Goal: Task Accomplishment & Management: Complete application form

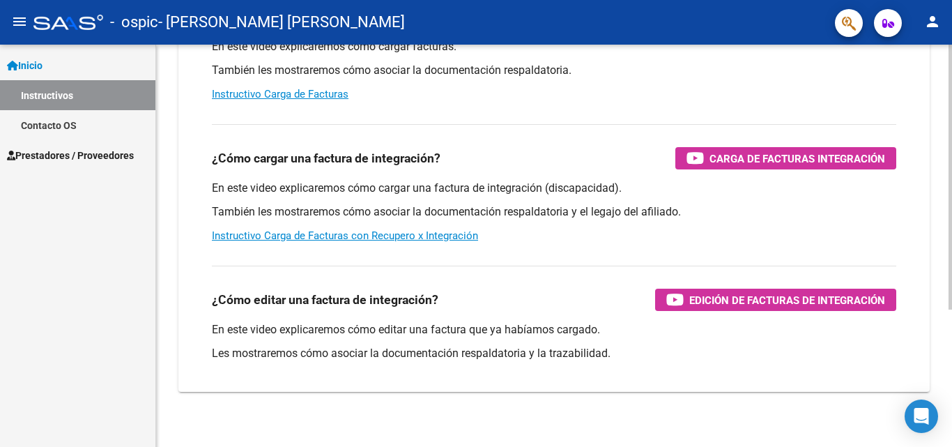
scroll to position [209, 0]
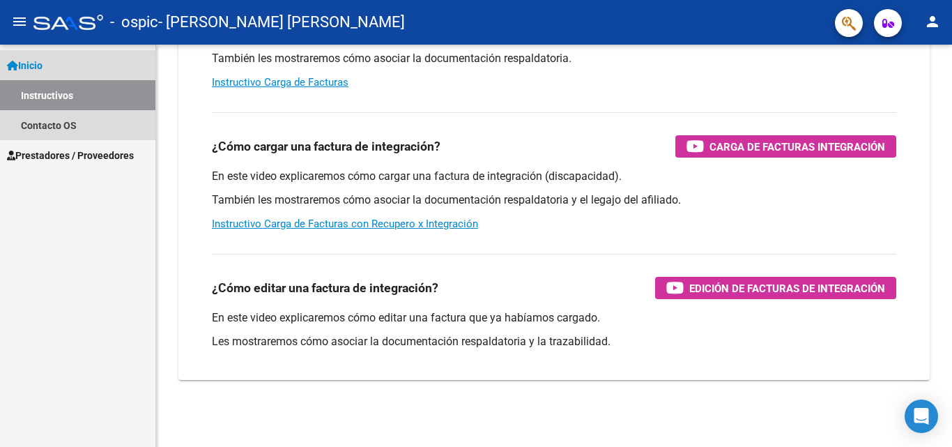
click at [68, 96] on link "Instructivos" at bounding box center [77, 95] width 155 height 30
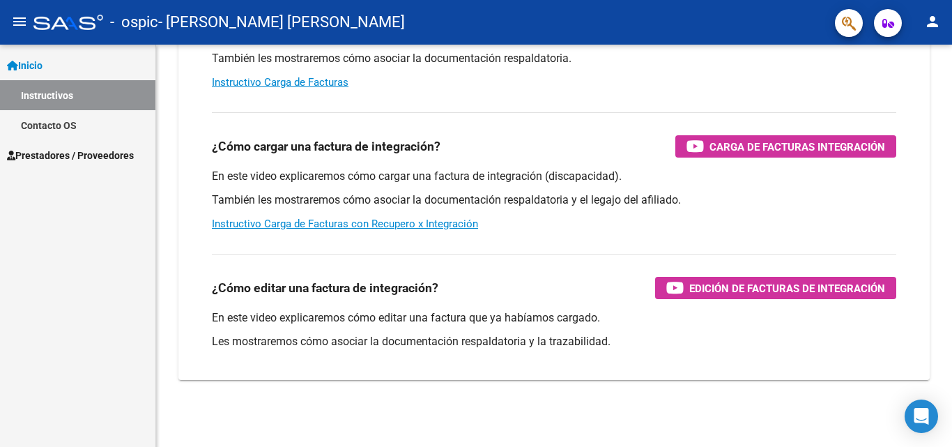
click at [43, 63] on span "Inicio" at bounding box center [25, 65] width 36 height 15
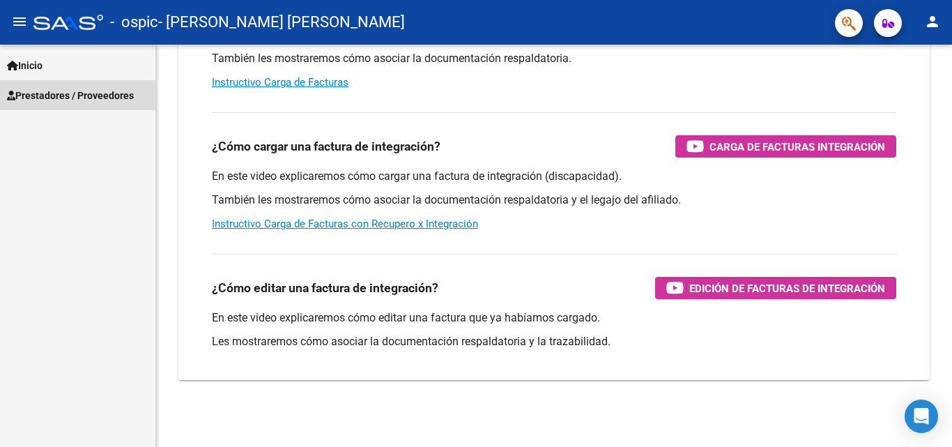
click at [61, 93] on span "Prestadores / Proveedores" at bounding box center [70, 95] width 127 height 15
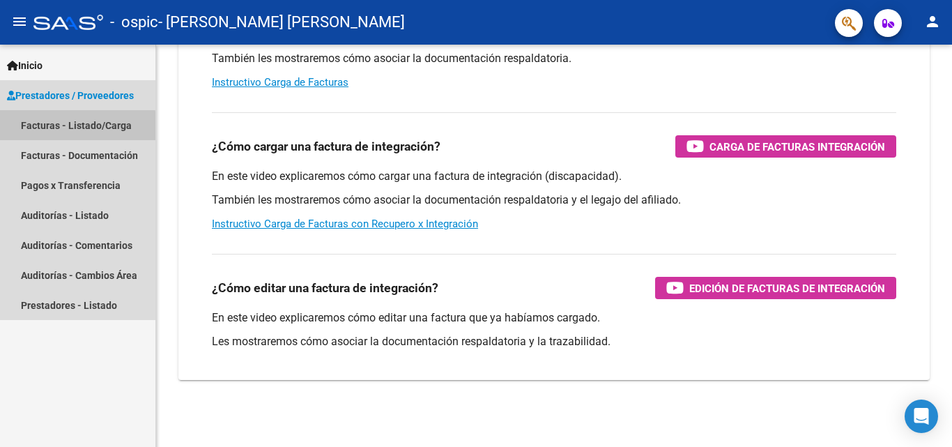
click at [70, 127] on link "Facturas - Listado/Carga" at bounding box center [77, 125] width 155 height 30
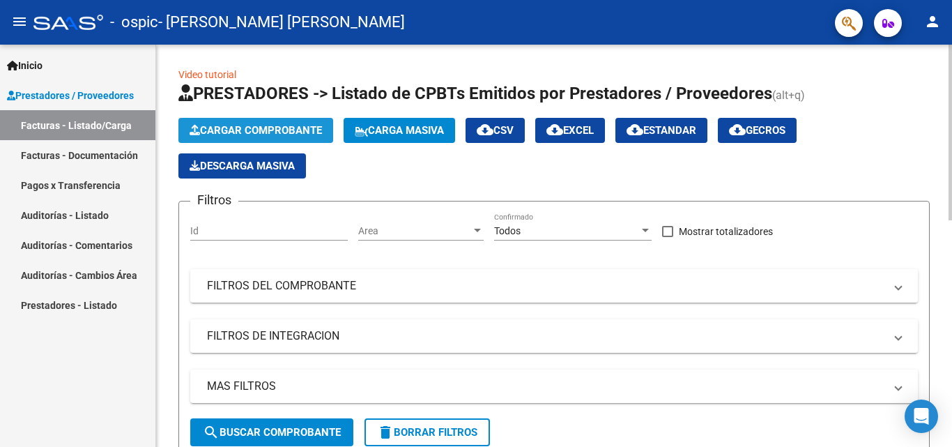
click at [289, 130] on span "Cargar Comprobante" at bounding box center [256, 130] width 132 height 13
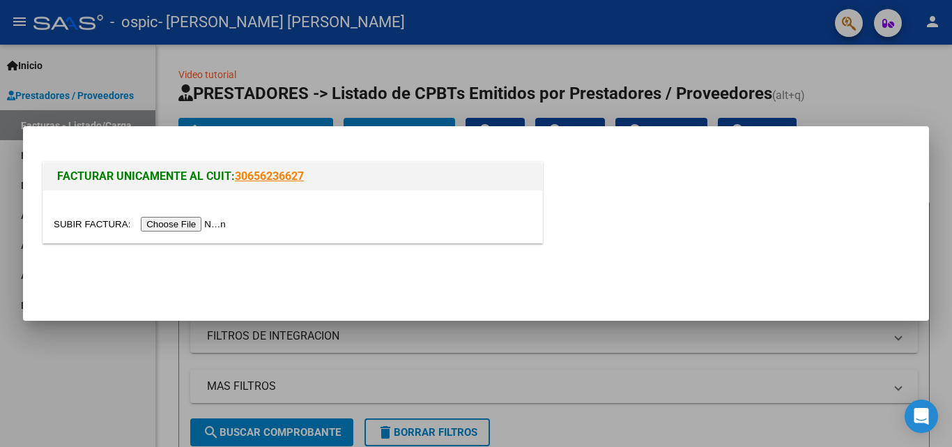
click at [205, 223] on input "file" at bounding box center [142, 224] width 176 height 15
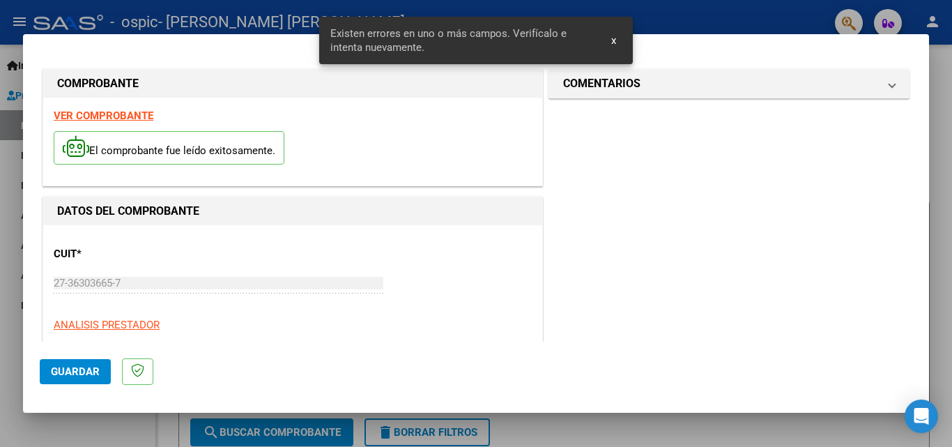
scroll to position [314, 0]
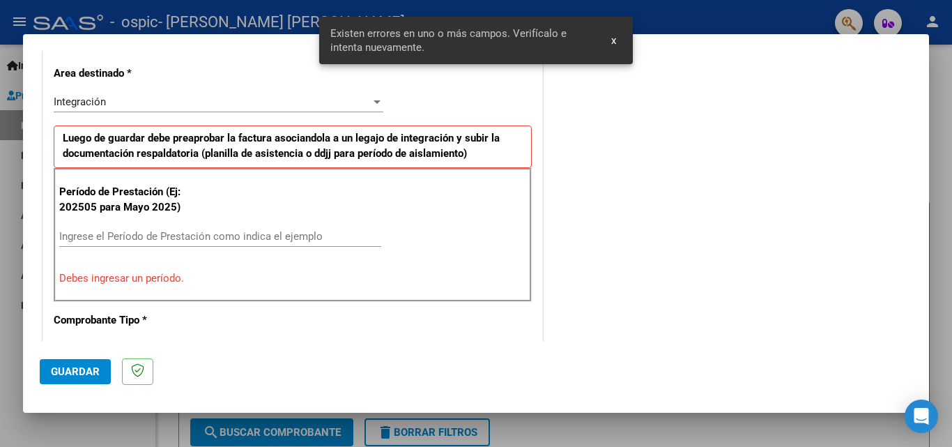
click at [261, 239] on input "Ingrese el Período de Prestación como indica el ejemplo" at bounding box center [220, 236] width 322 height 13
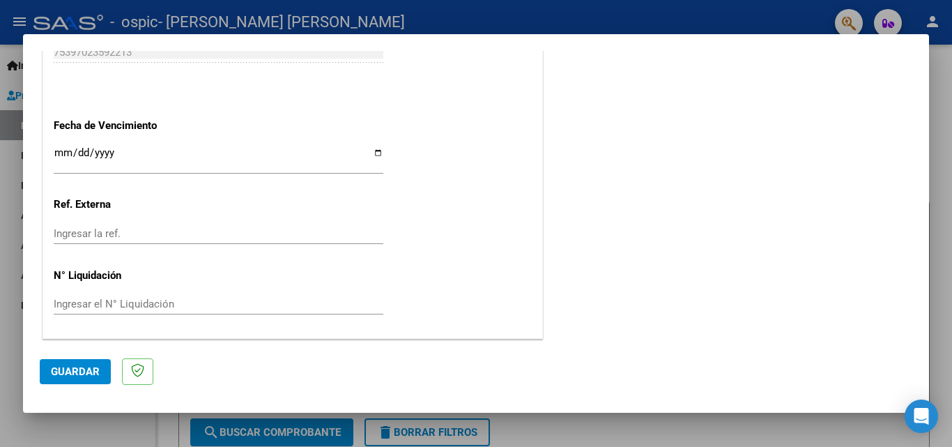
scroll to position [797, 0]
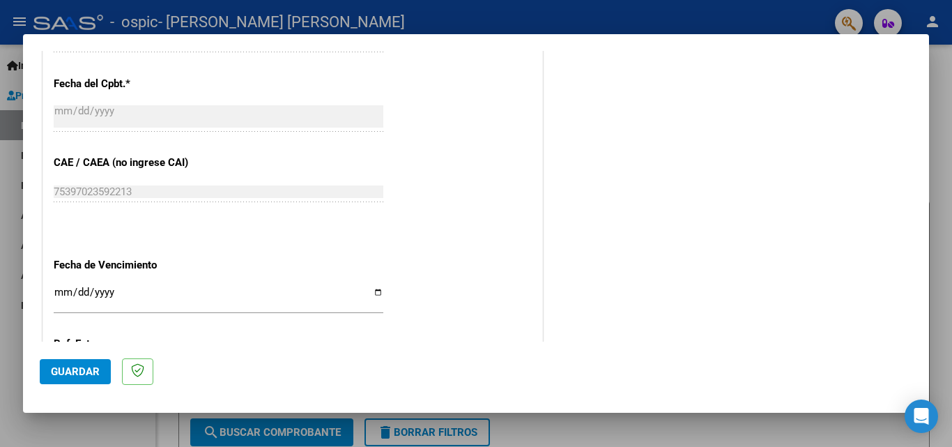
type input "202509"
click at [375, 294] on input "Ingresar la fecha" at bounding box center [219, 298] width 330 height 22
type input "[DATE]"
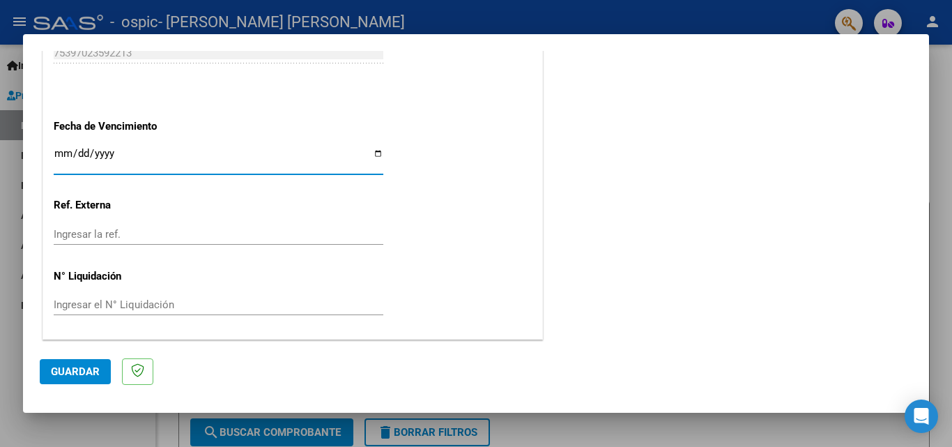
scroll to position [936, 0]
click at [84, 370] on span "Guardar" at bounding box center [75, 371] width 49 height 13
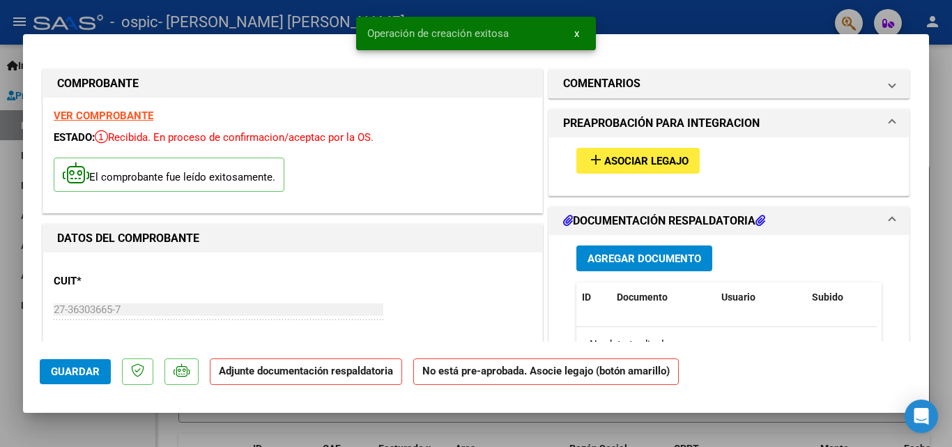
click at [620, 160] on span "Asociar Legajo" at bounding box center [646, 161] width 84 height 13
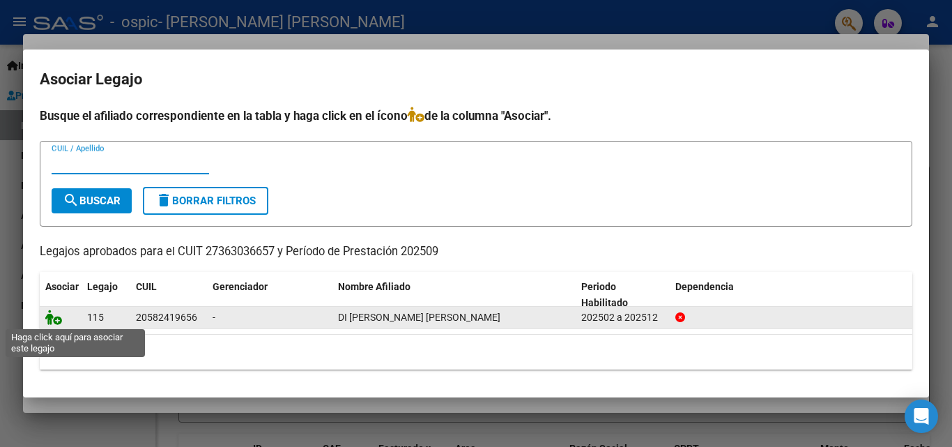
click at [54, 317] on icon at bounding box center [53, 317] width 17 height 15
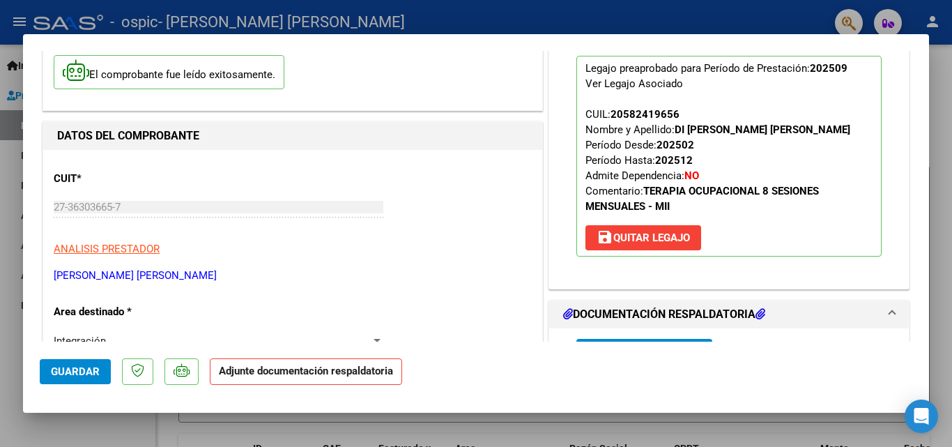
scroll to position [139, 0]
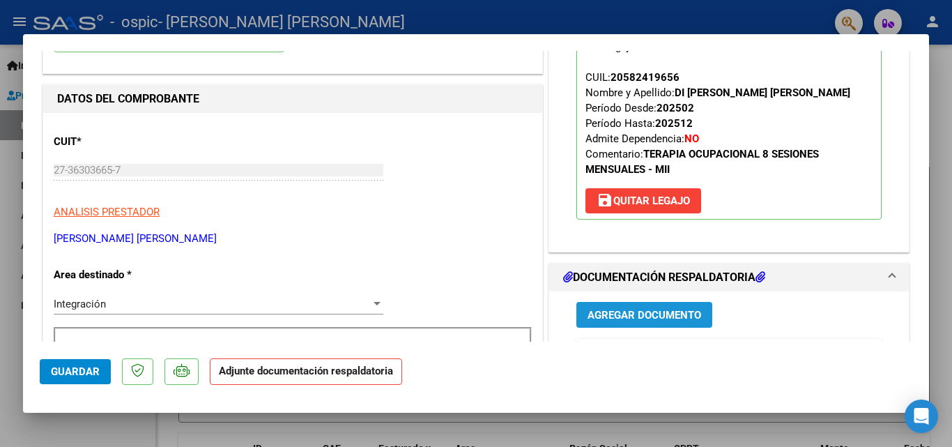
click at [630, 316] on span "Agregar Documento" at bounding box center [645, 315] width 114 height 13
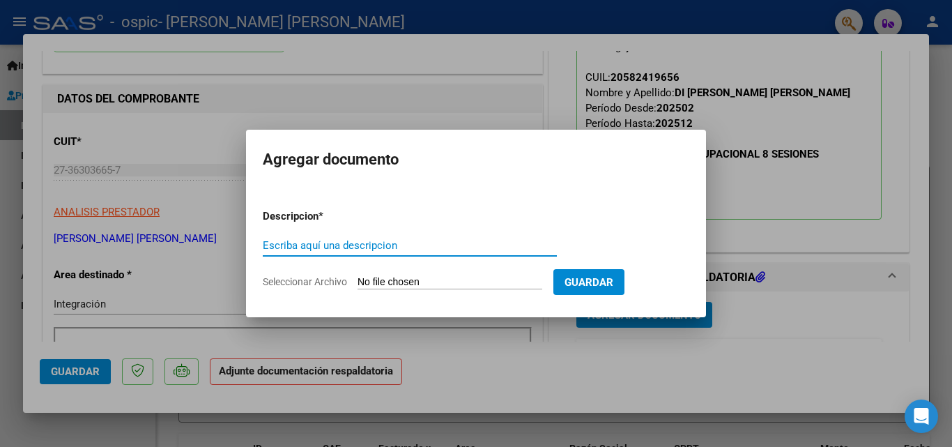
click at [418, 247] on input "Escriba aquí una descripcion" at bounding box center [410, 245] width 294 height 13
type input "ASISTENCIA"
click at [328, 278] on span "Seleccionar Archivo" at bounding box center [305, 281] width 84 height 11
click at [358, 278] on input "Seleccionar Archivo" at bounding box center [450, 282] width 185 height 13
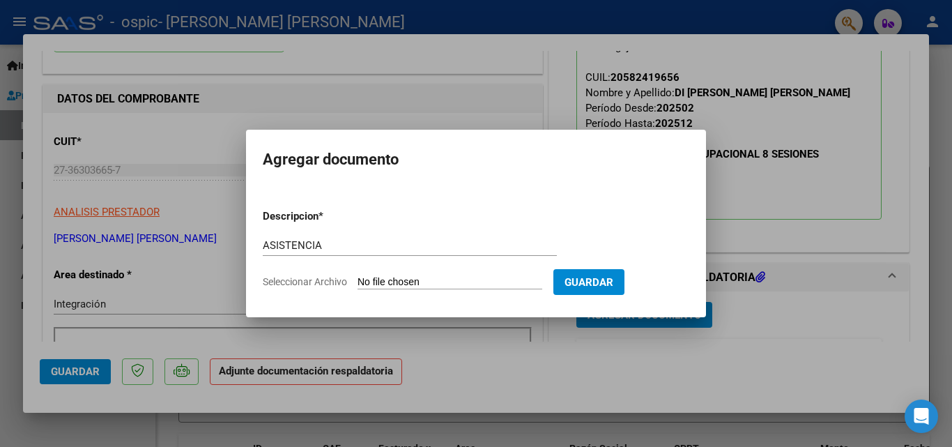
type input "C:\fakepath\asistencia Terapia Ocupacional.pdf"
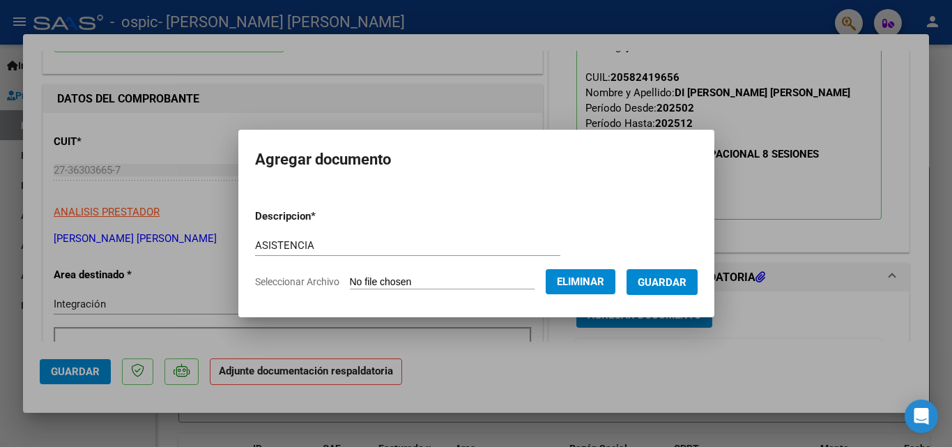
click at [689, 273] on button "Guardar" at bounding box center [662, 282] width 71 height 26
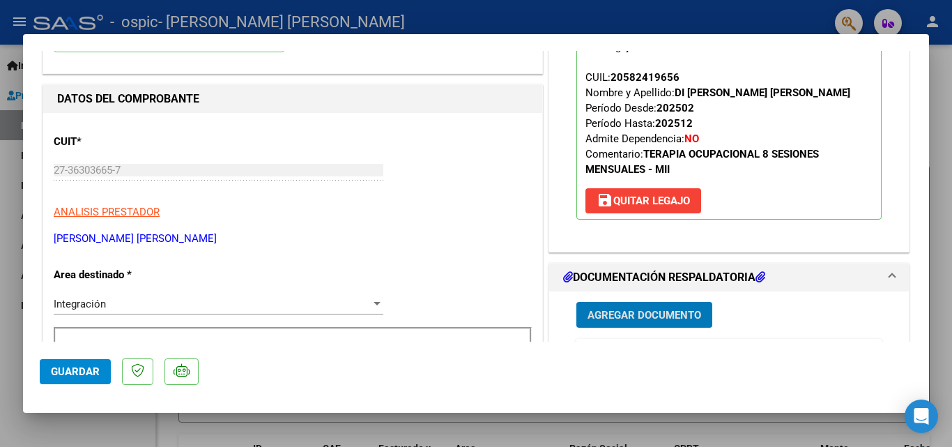
click at [98, 374] on span "Guardar" at bounding box center [75, 371] width 49 height 13
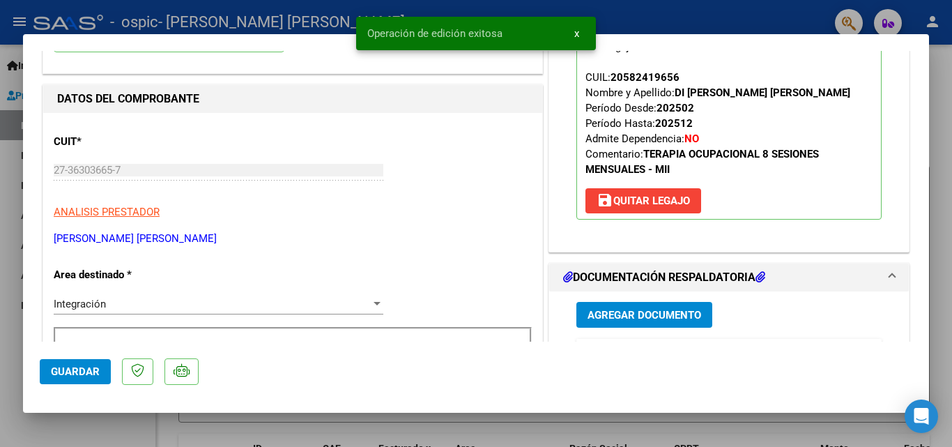
click at [935, 245] on div at bounding box center [476, 223] width 952 height 447
type input "$ 0,00"
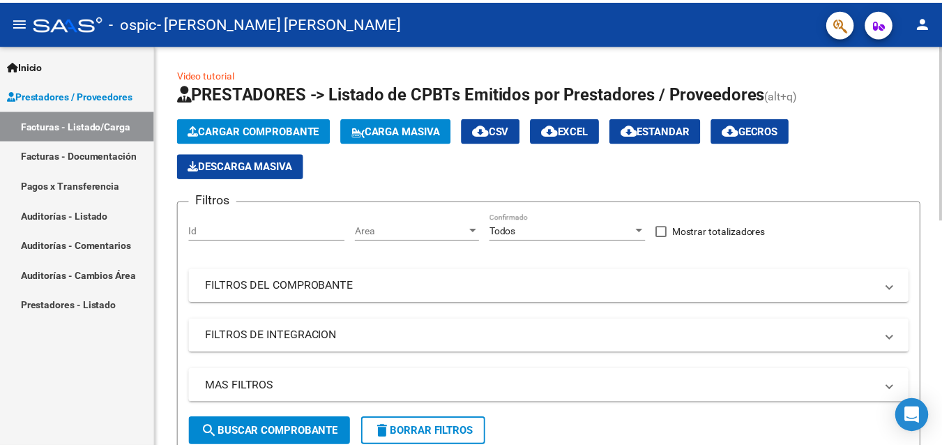
scroll to position [175, 0]
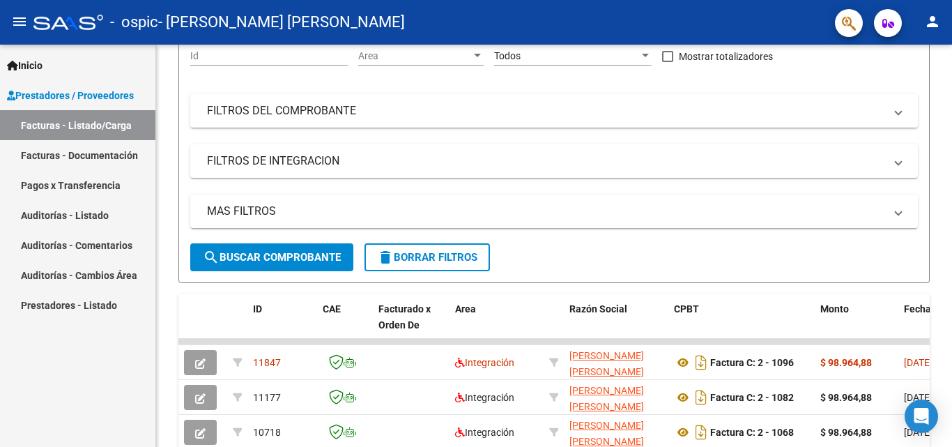
click at [929, 20] on mat-icon "person" at bounding box center [932, 21] width 17 height 17
click at [913, 90] on button "exit_to_app Salir" at bounding box center [904, 91] width 85 height 33
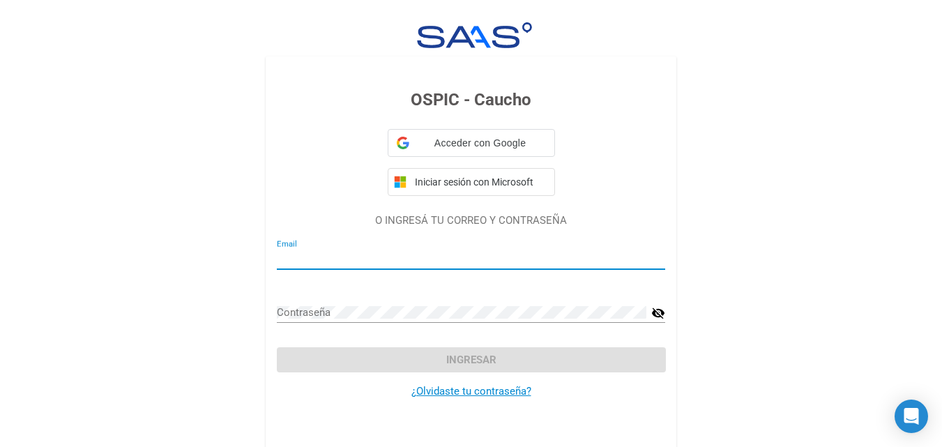
type input "[EMAIL_ADDRESS][DOMAIN_NAME]"
